Goal: Navigation & Orientation: Understand site structure

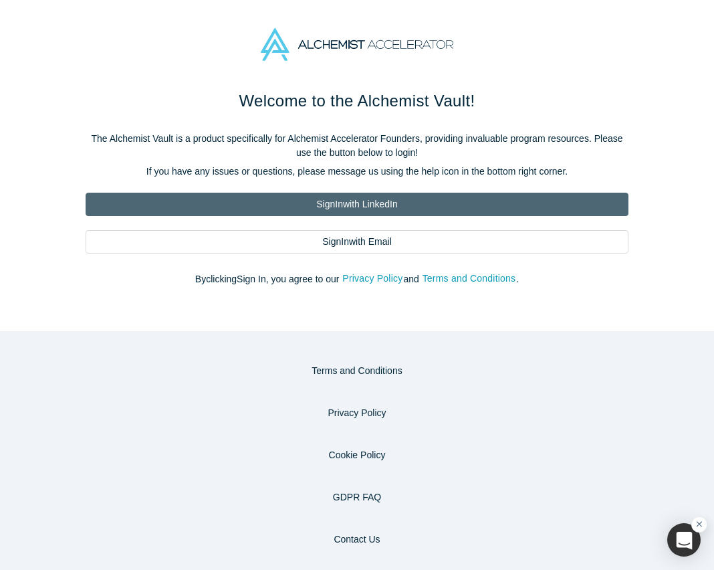
click at [357, 204] on link "Sign In with LinkedIn" at bounding box center [357, 204] width 543 height 23
